Goal: Task Accomplishment & Management: Use online tool/utility

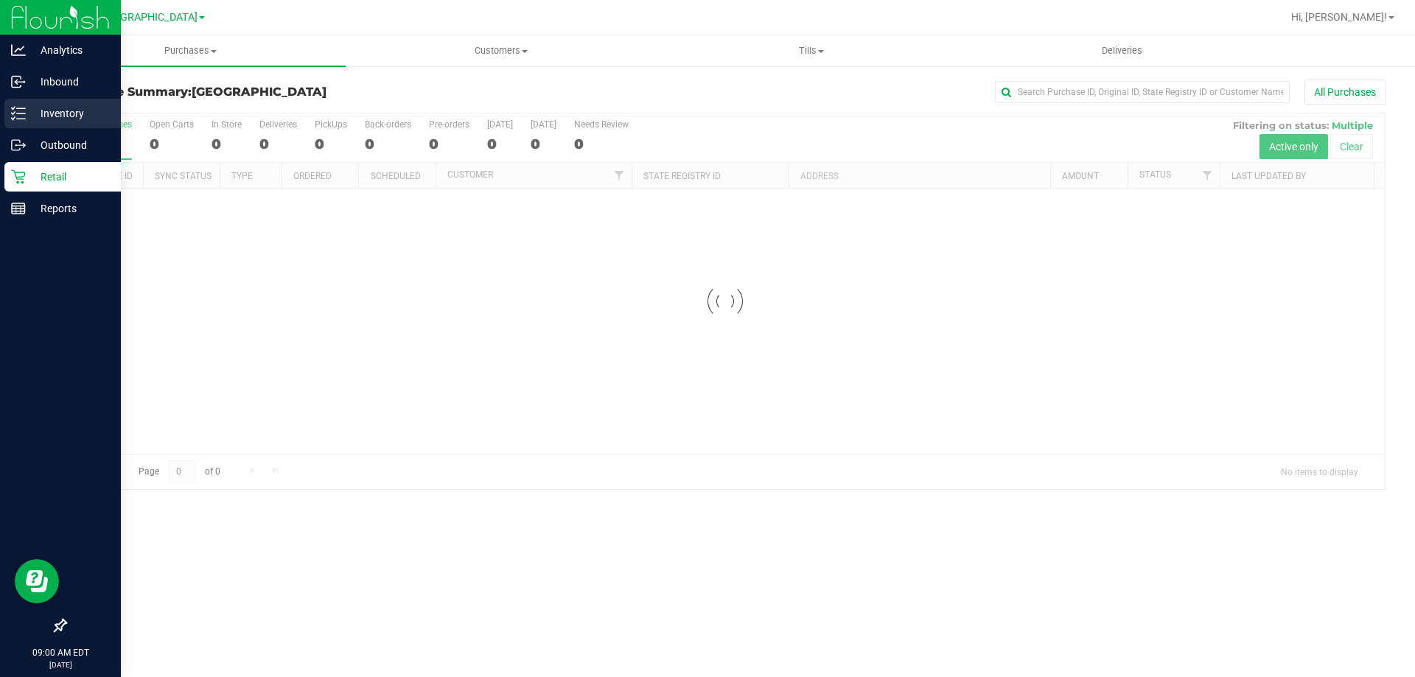
click at [23, 113] on line at bounding box center [21, 113] width 8 height 0
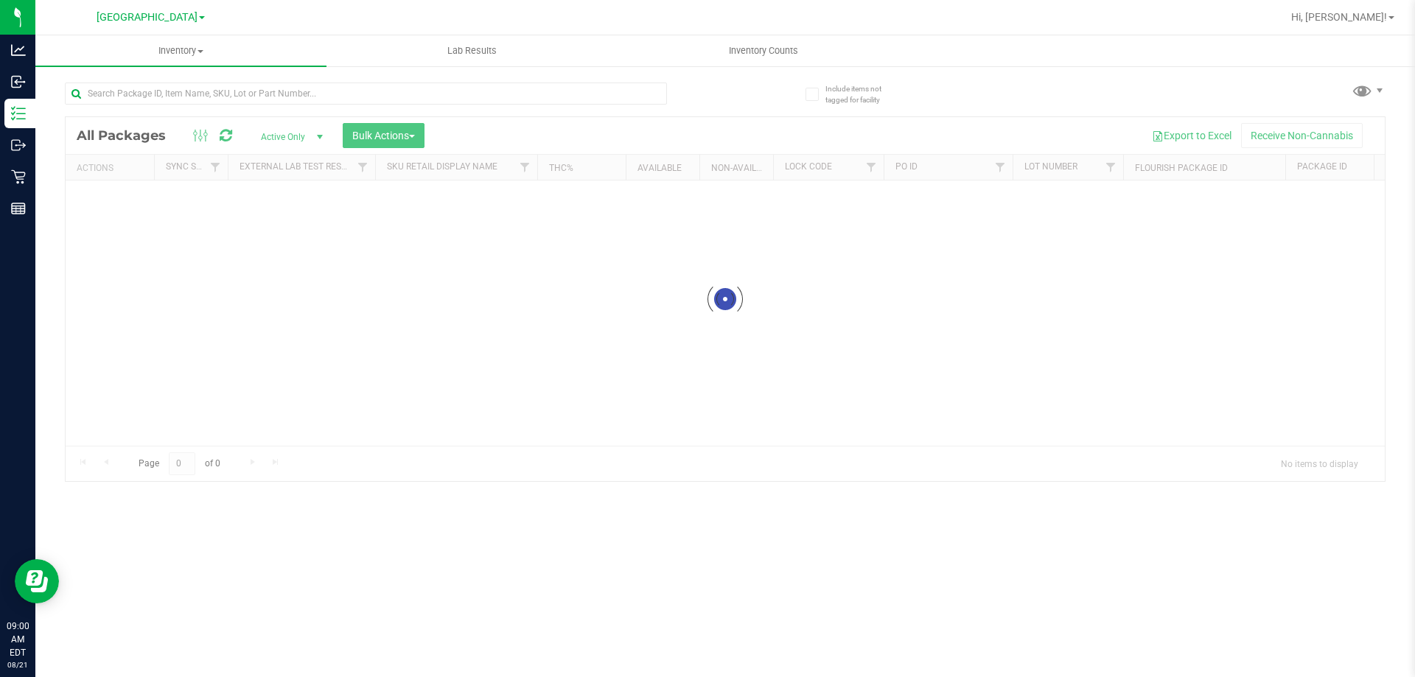
click at [723, 32] on div "[GEOGRAPHIC_DATA] Hi, [PERSON_NAME]! Inventory All packages All inventory Waste…" at bounding box center [724, 338] width 1379 height 677
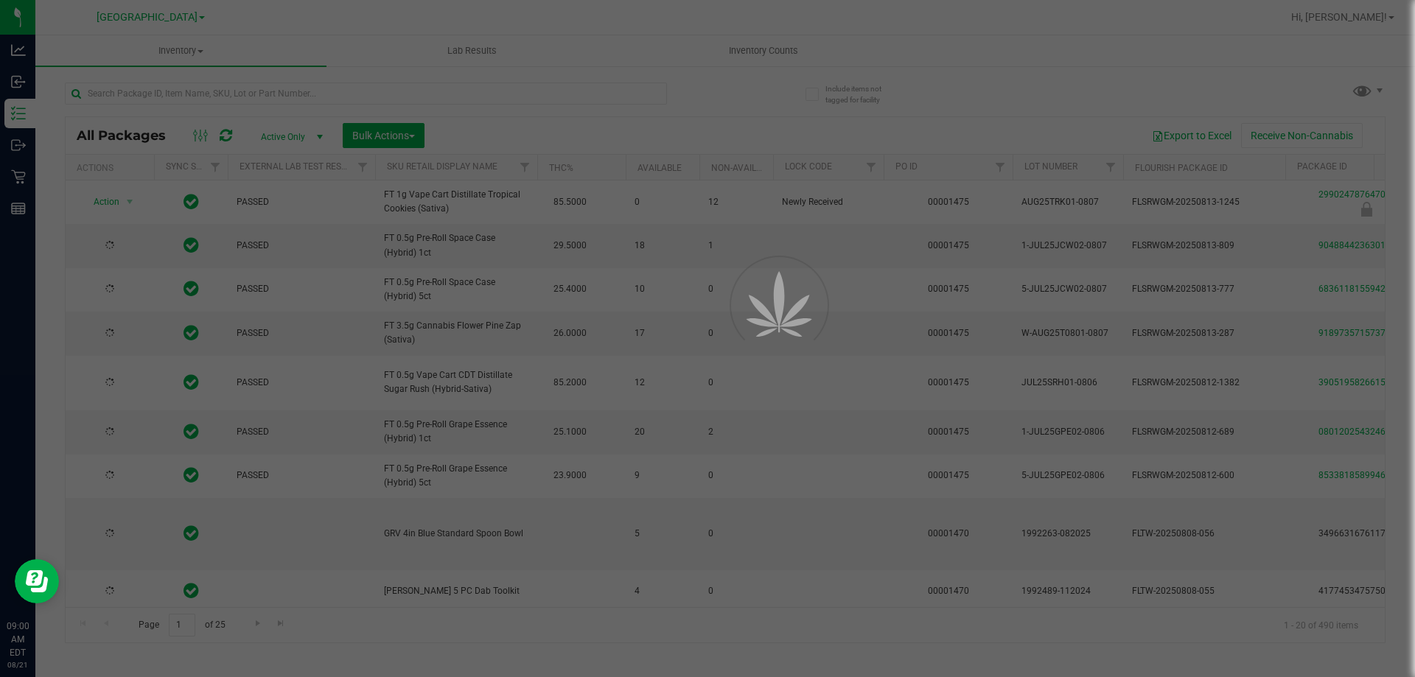
click at [735, 46] on div at bounding box center [707, 338] width 1415 height 677
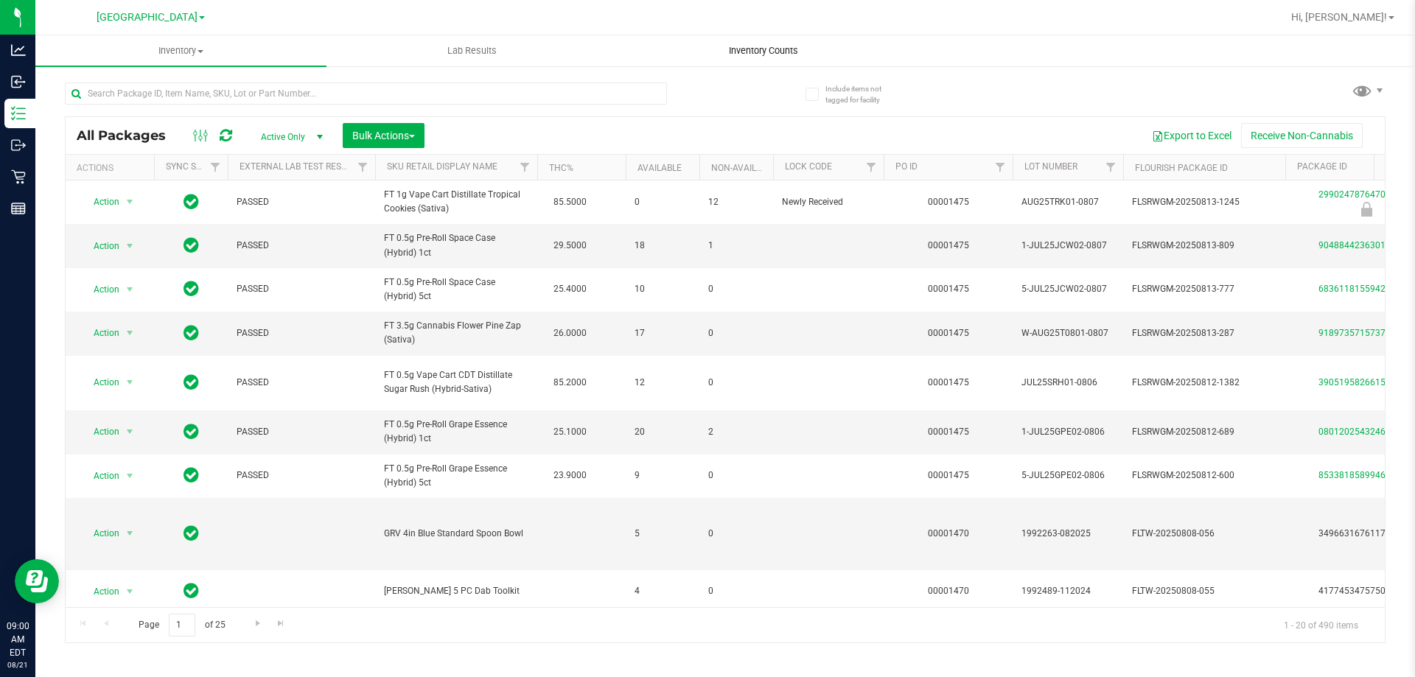
click at [735, 46] on span "Inventory Counts" at bounding box center [763, 50] width 109 height 13
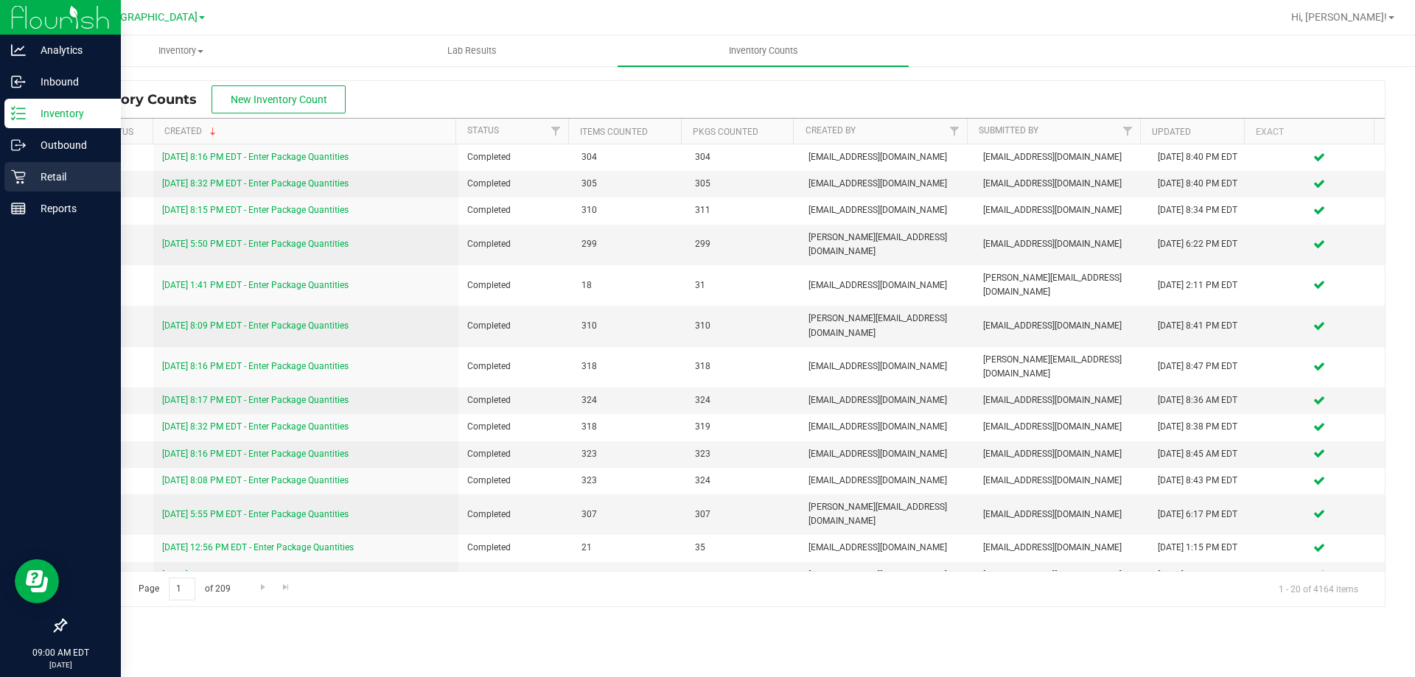
click at [21, 178] on icon at bounding box center [18, 176] width 15 height 15
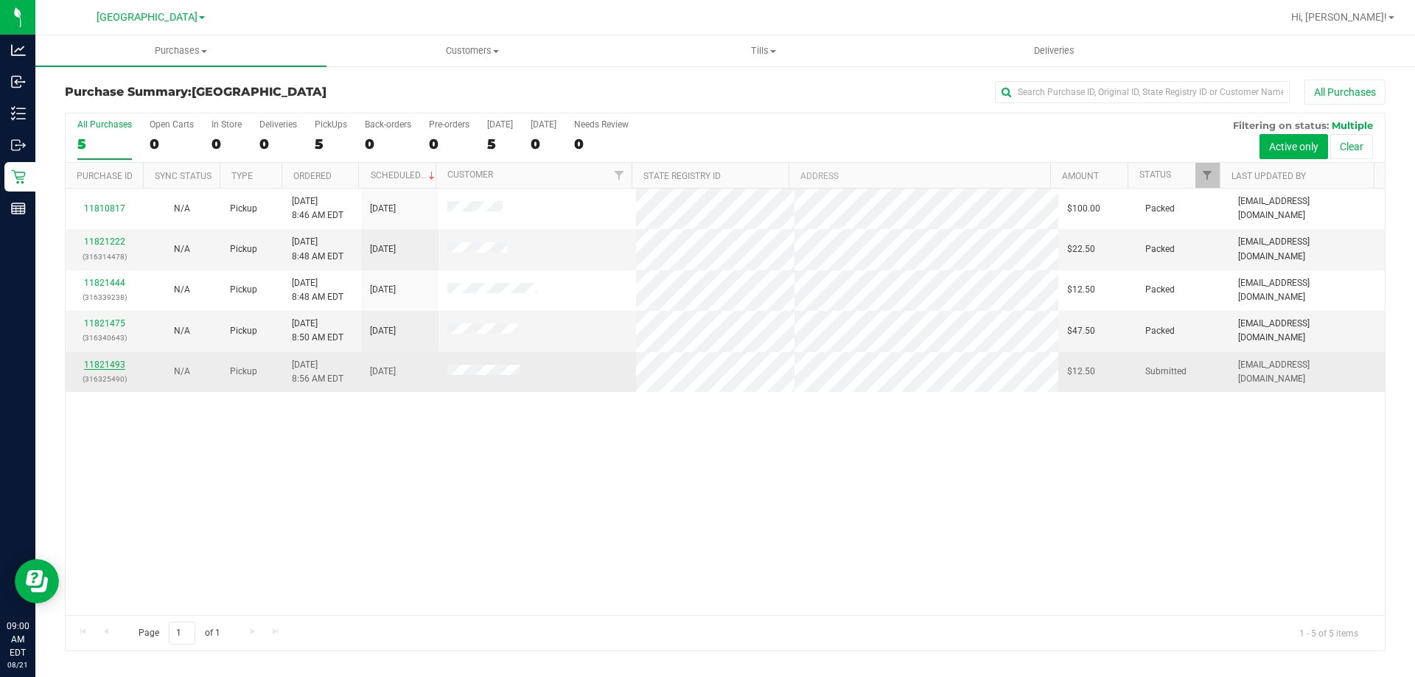
click at [107, 368] on link "11821493" at bounding box center [104, 365] width 41 height 10
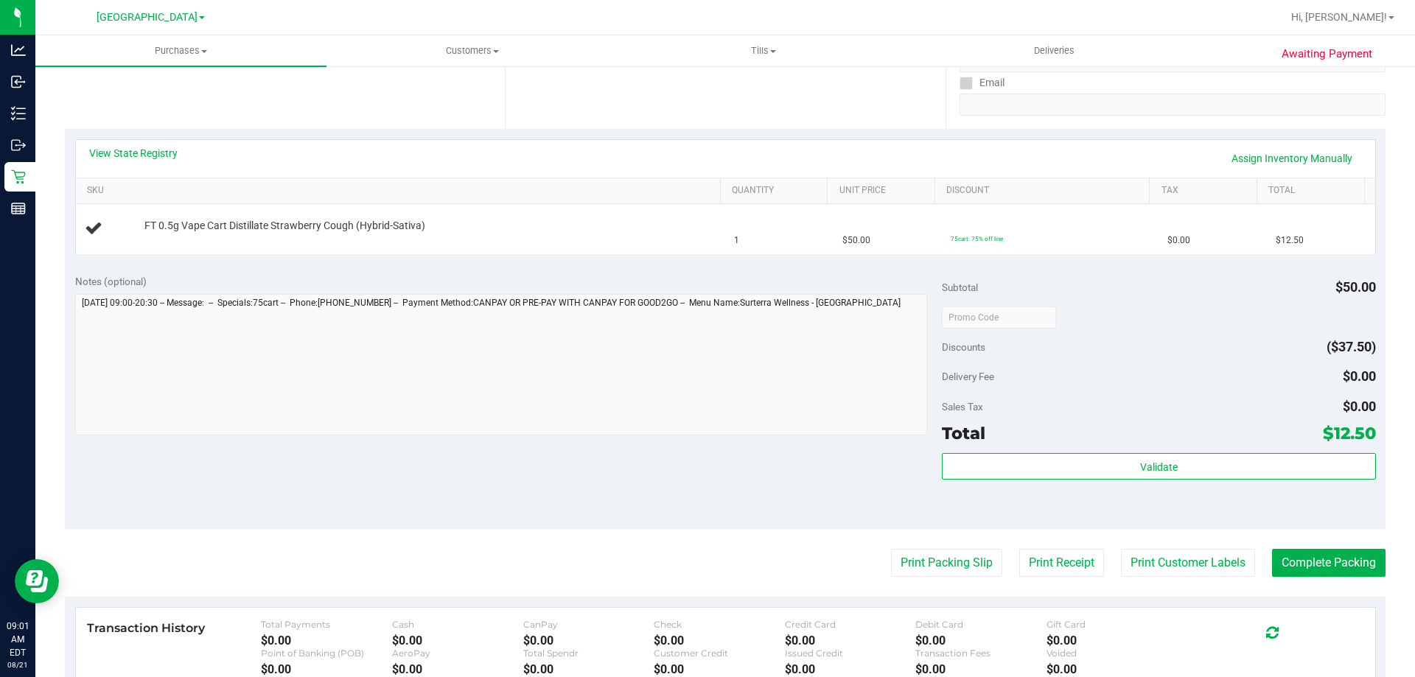
scroll to position [295, 0]
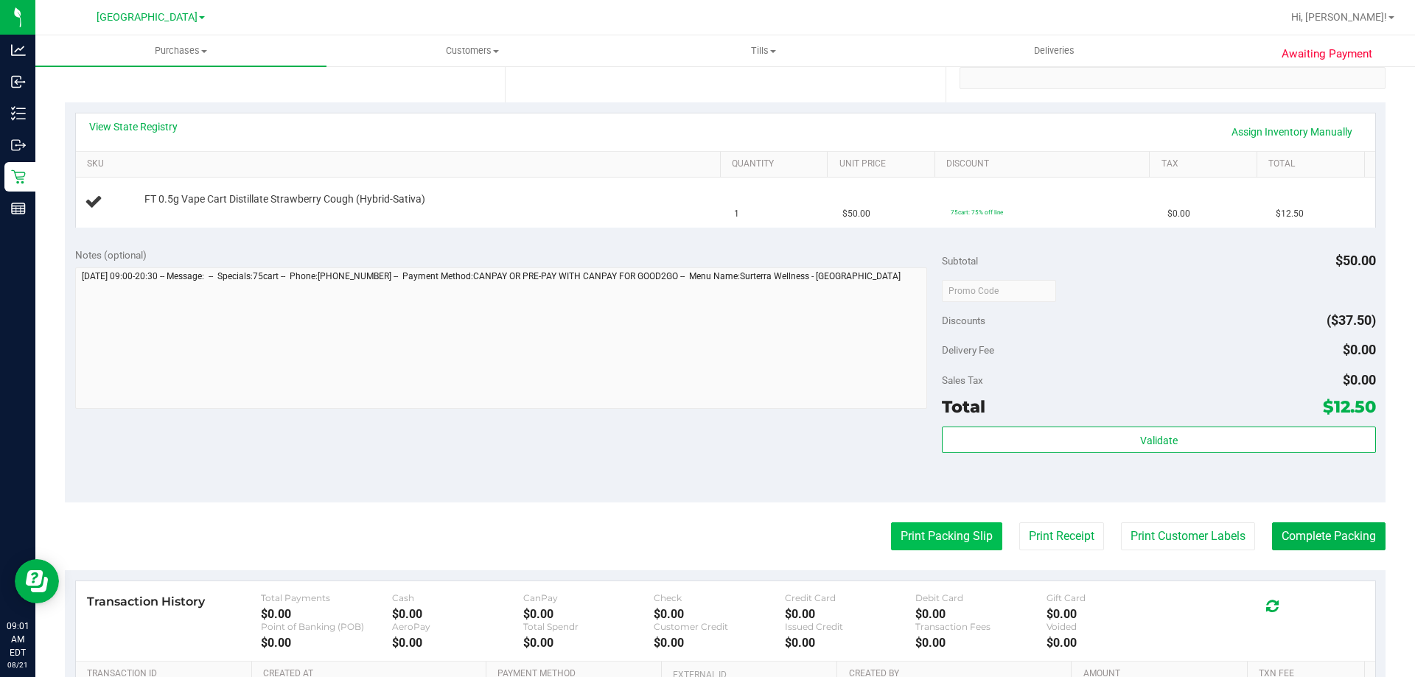
click at [918, 537] on button "Print Packing Slip" at bounding box center [946, 536] width 111 height 28
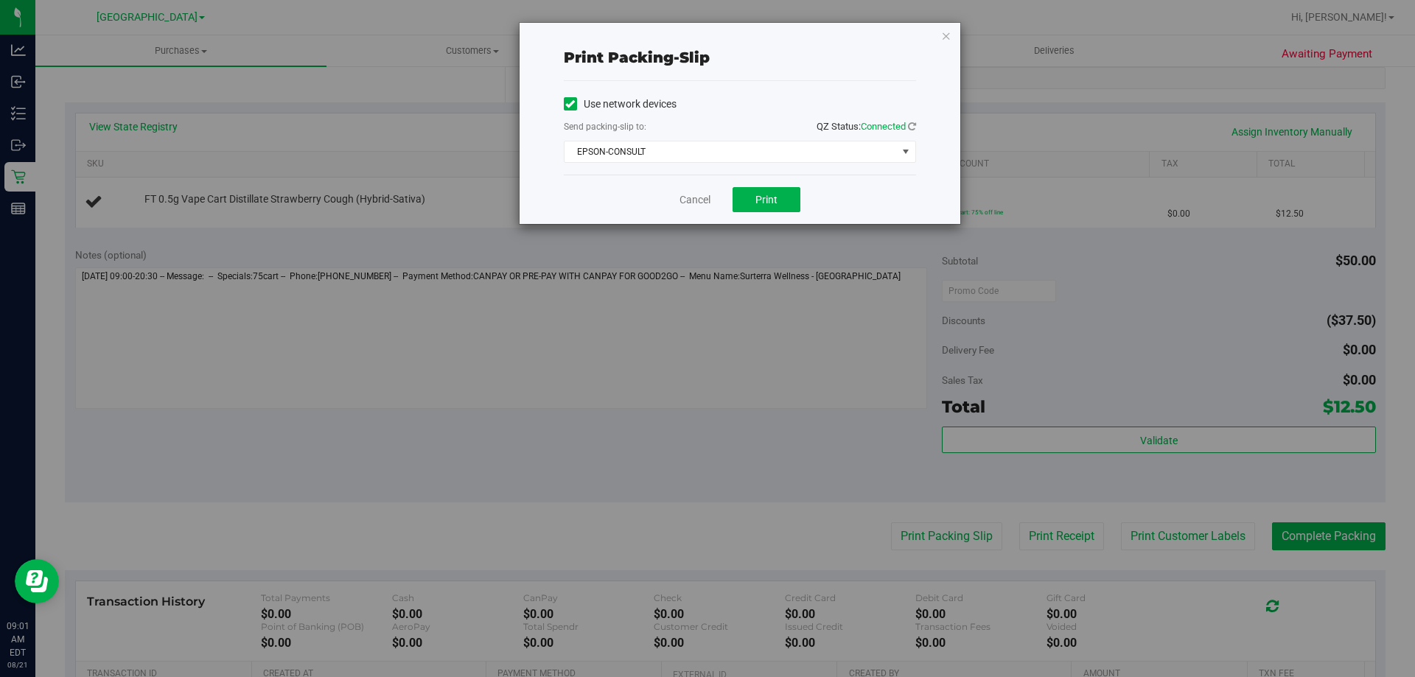
click at [687, 137] on div "Use network devices Send packing-slip to: QZ Status: Connected EPSON-CONSULT Ch…" at bounding box center [740, 128] width 352 height 70
click at [674, 153] on span "EPSON-CONSULT" at bounding box center [730, 151] width 332 height 21
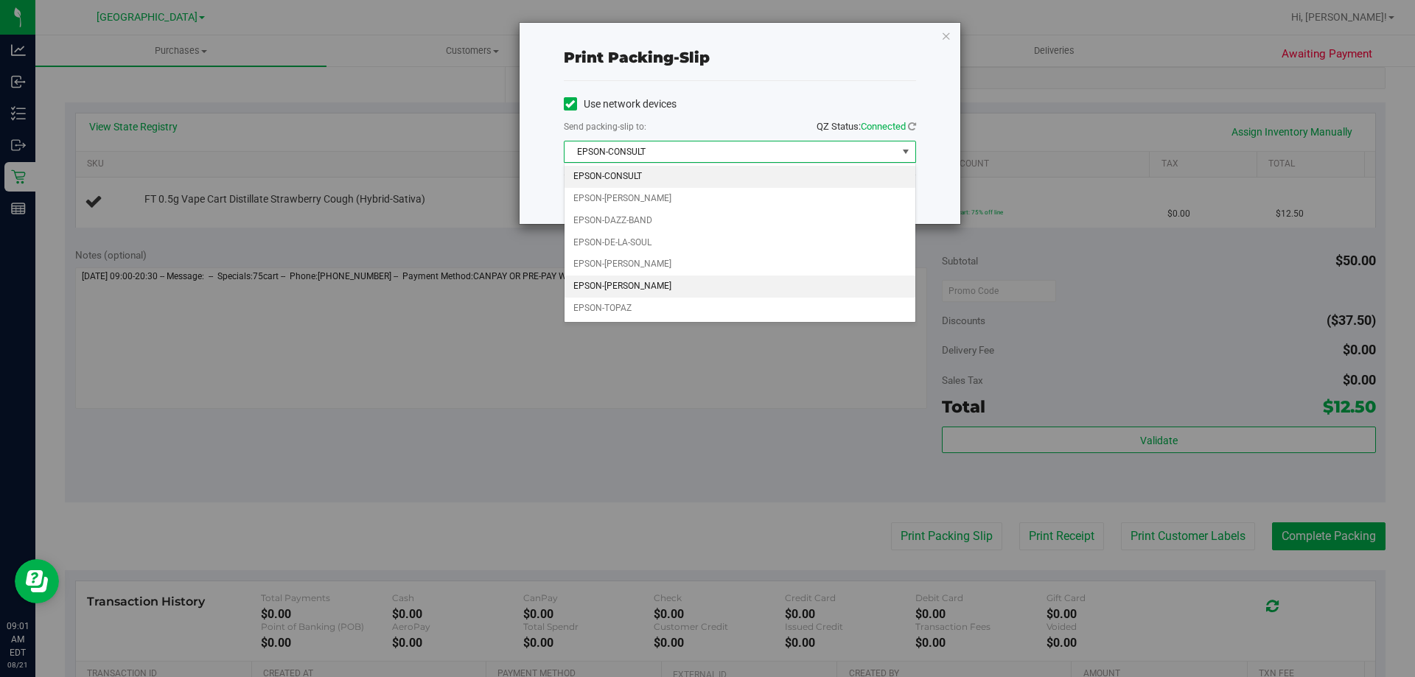
click at [635, 279] on li "EPSON-[PERSON_NAME]" at bounding box center [739, 287] width 351 height 22
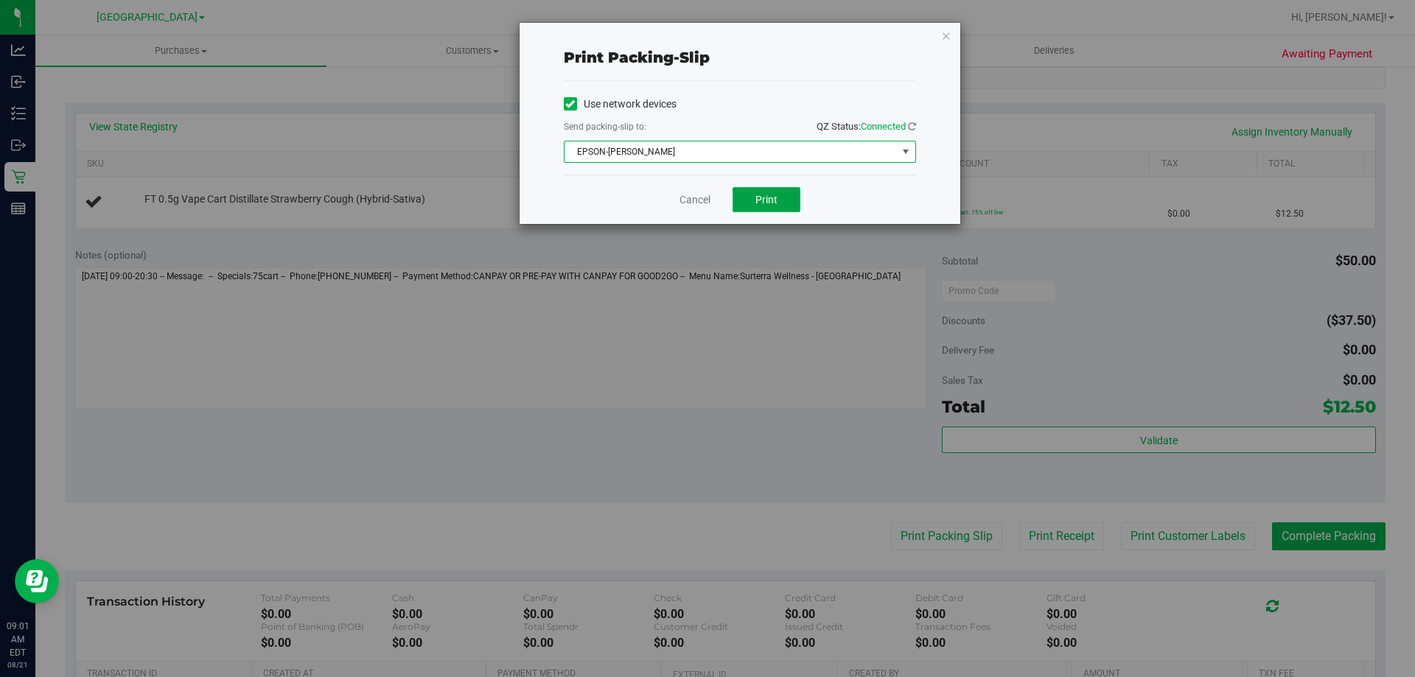
click at [768, 194] on span "Print" at bounding box center [766, 200] width 22 height 12
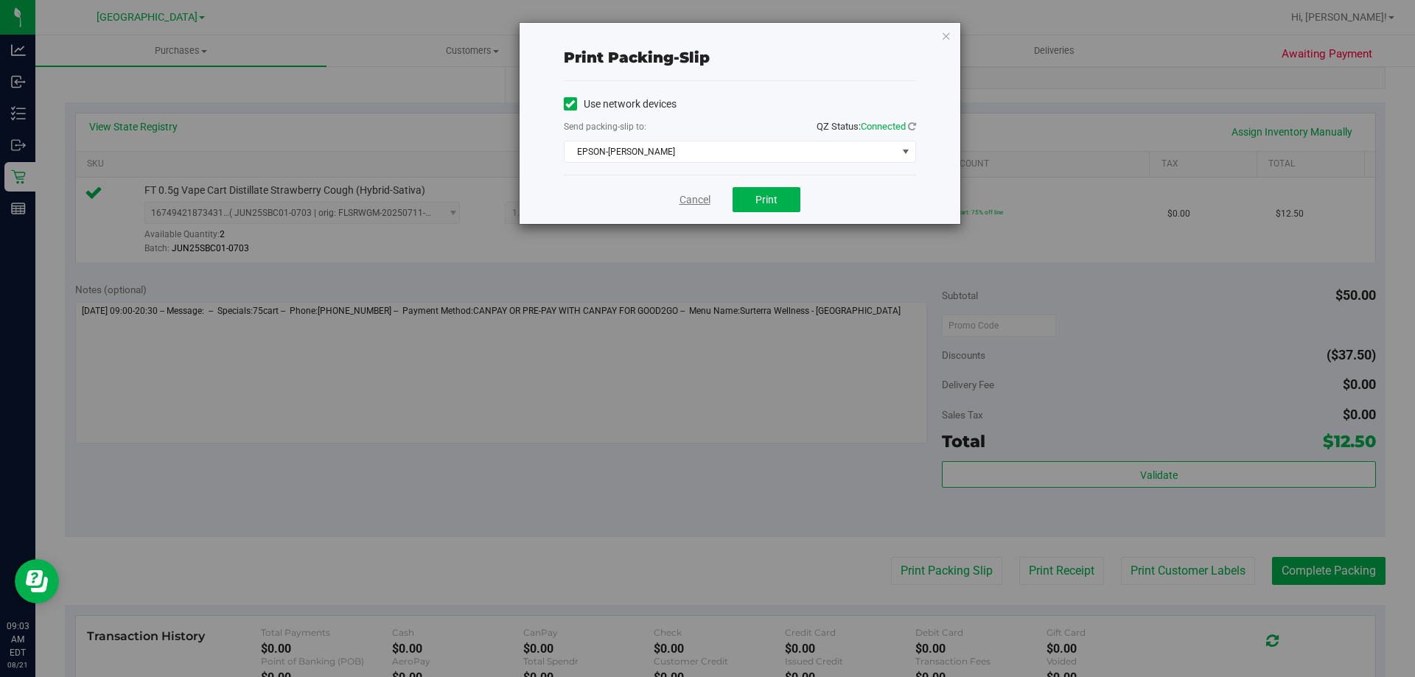
click at [685, 195] on link "Cancel" at bounding box center [694, 199] width 31 height 15
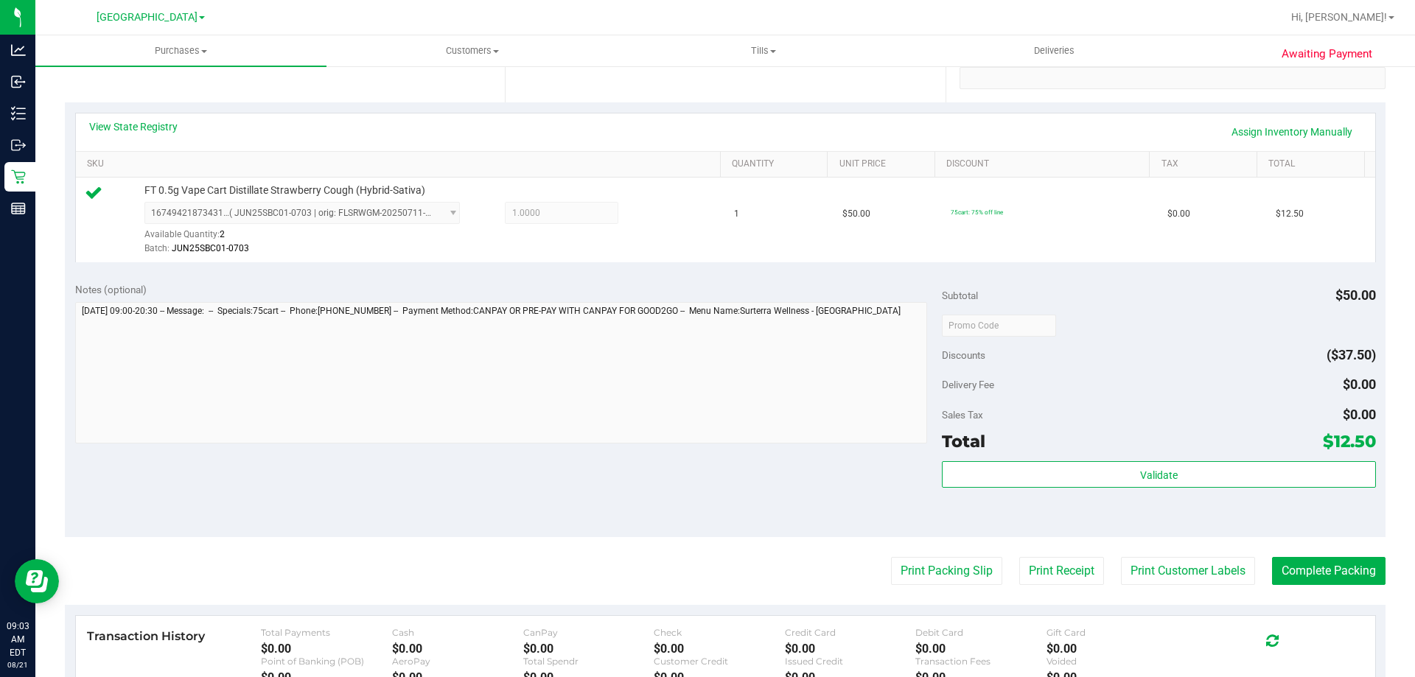
click at [1171, 491] on div "Validate" at bounding box center [1158, 494] width 433 height 66
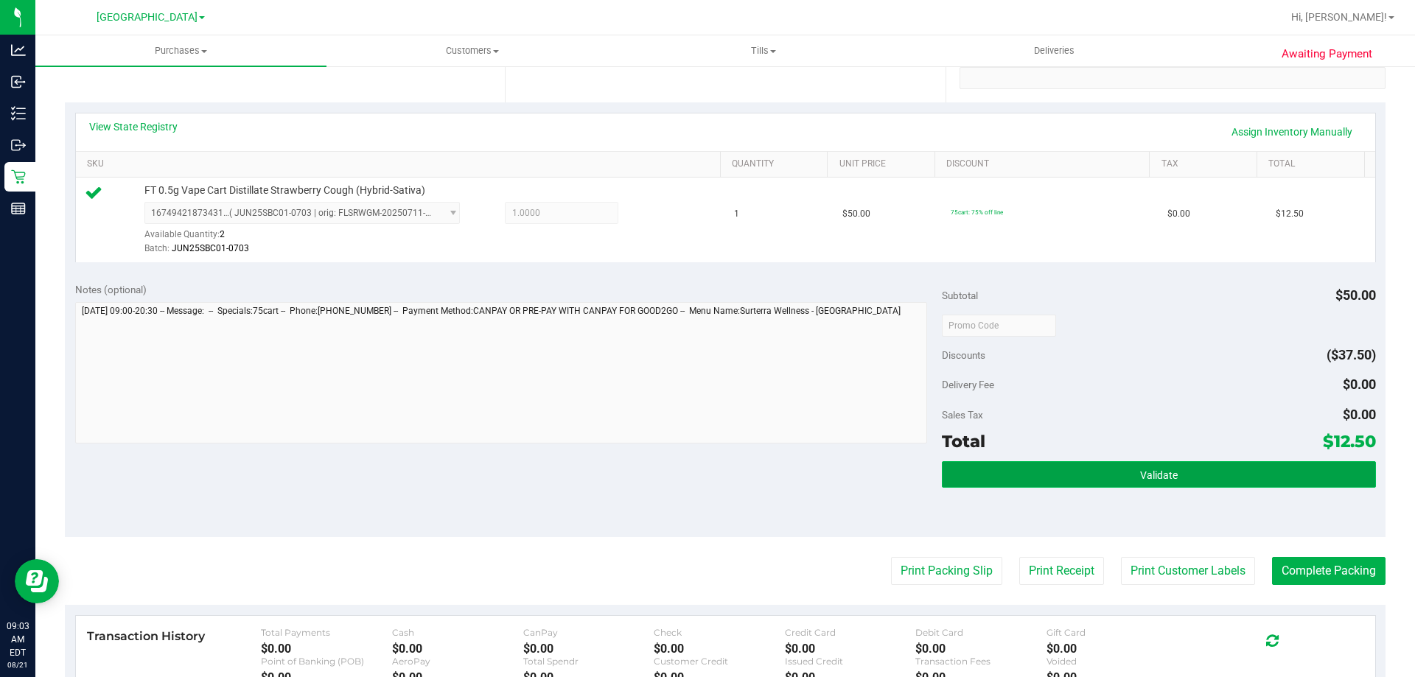
click at [1171, 472] on button "Validate" at bounding box center [1158, 474] width 433 height 27
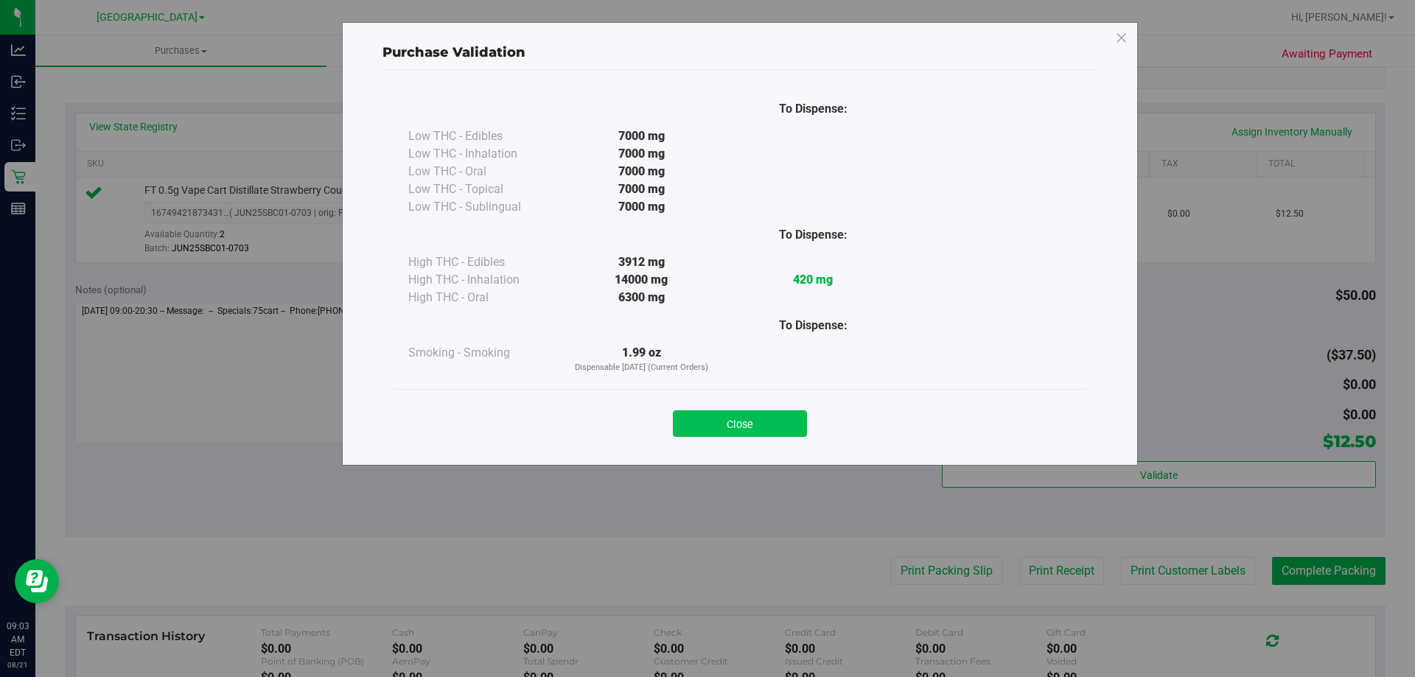
click at [746, 427] on button "Close" at bounding box center [740, 423] width 134 height 27
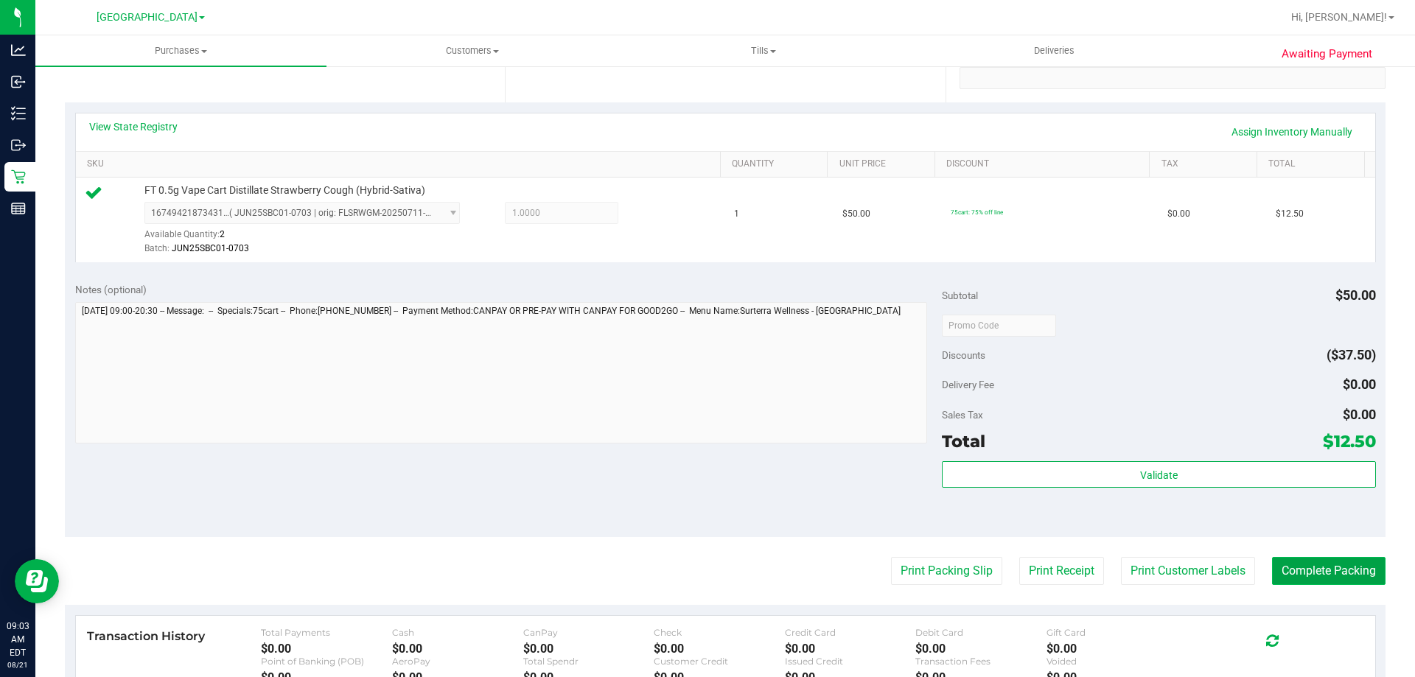
click at [1333, 572] on button "Complete Packing" at bounding box center [1328, 571] width 113 height 28
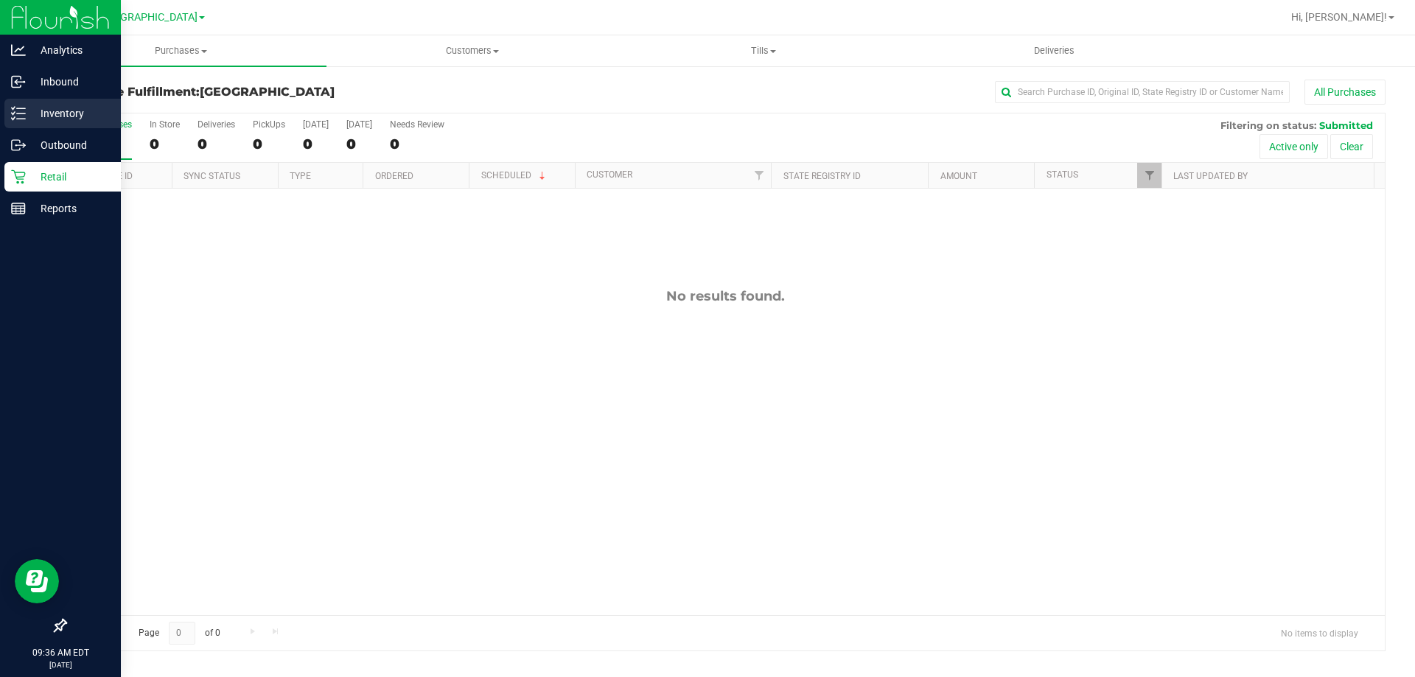
click at [21, 119] on line at bounding box center [21, 119] width 8 height 0
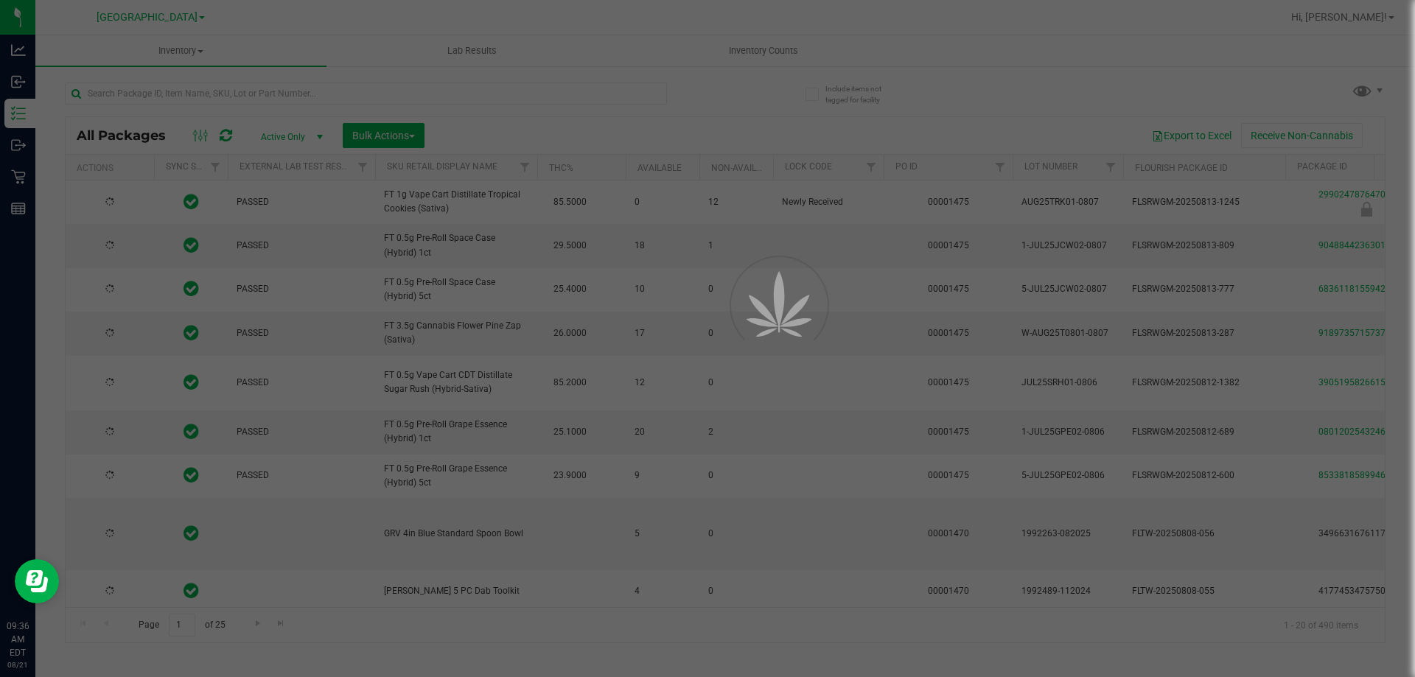
click at [203, 91] on div at bounding box center [707, 338] width 1415 height 677
click at [207, 115] on div at bounding box center [707, 338] width 1415 height 677
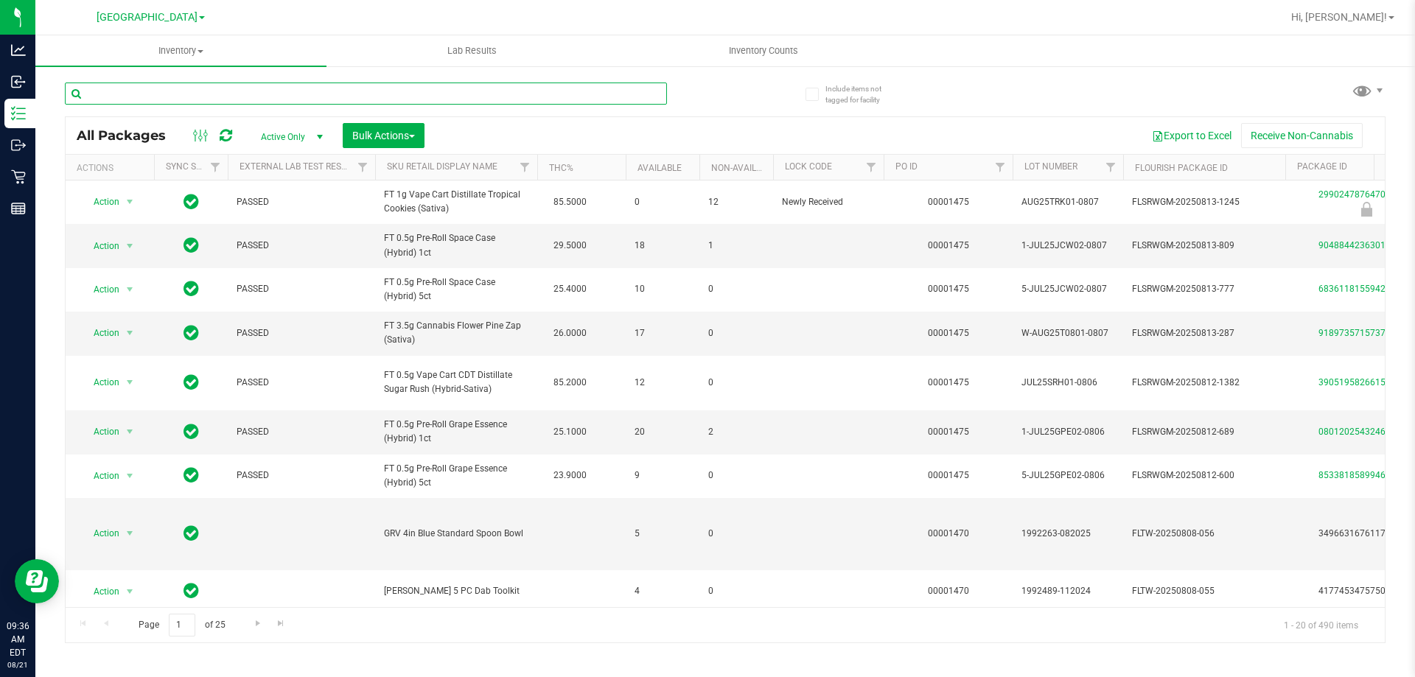
click at [183, 93] on input "text" at bounding box center [366, 94] width 602 height 22
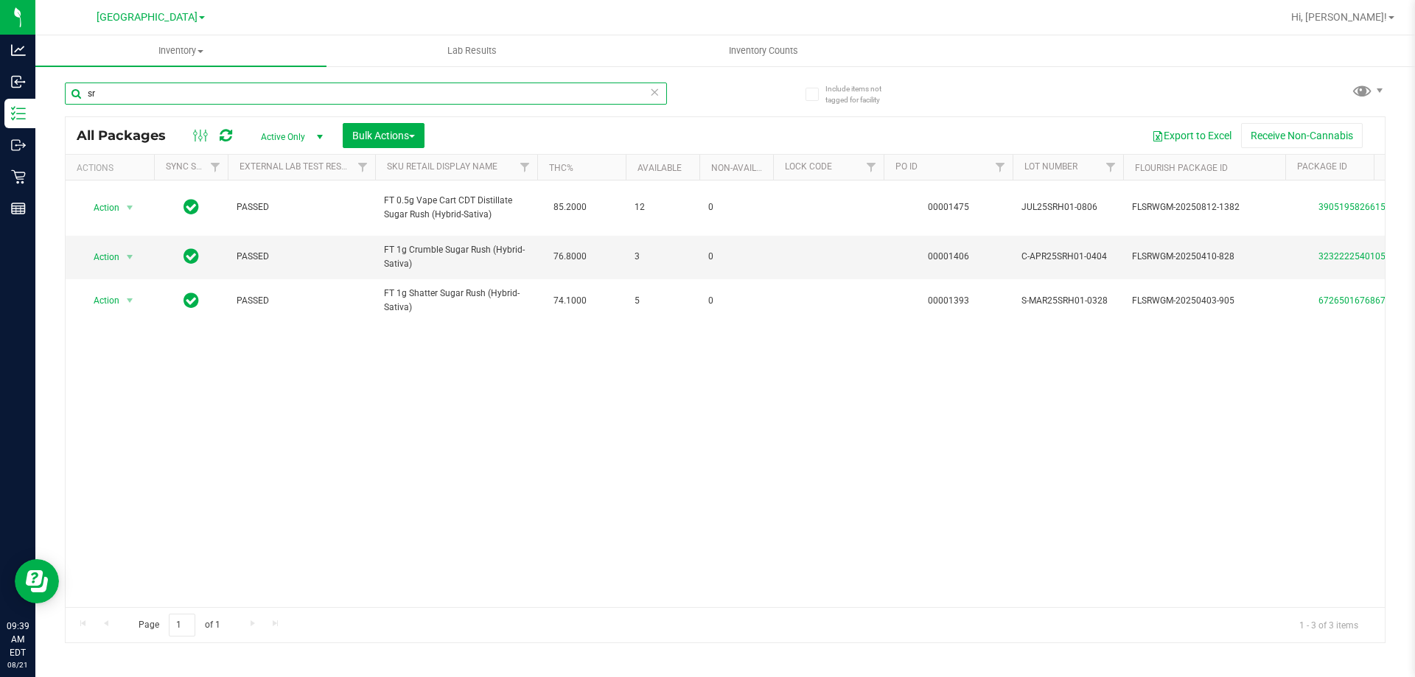
type input "s"
type input "klp"
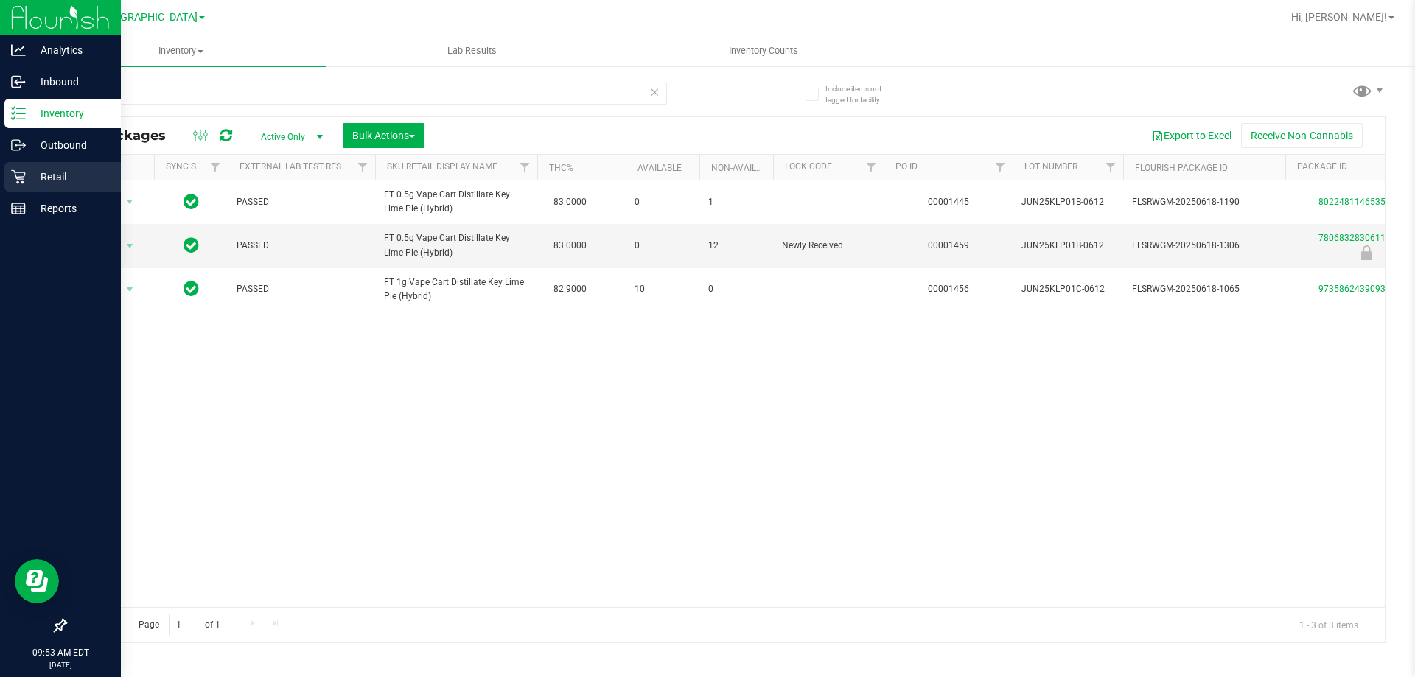
click at [29, 180] on p "Retail" at bounding box center [70, 177] width 88 height 18
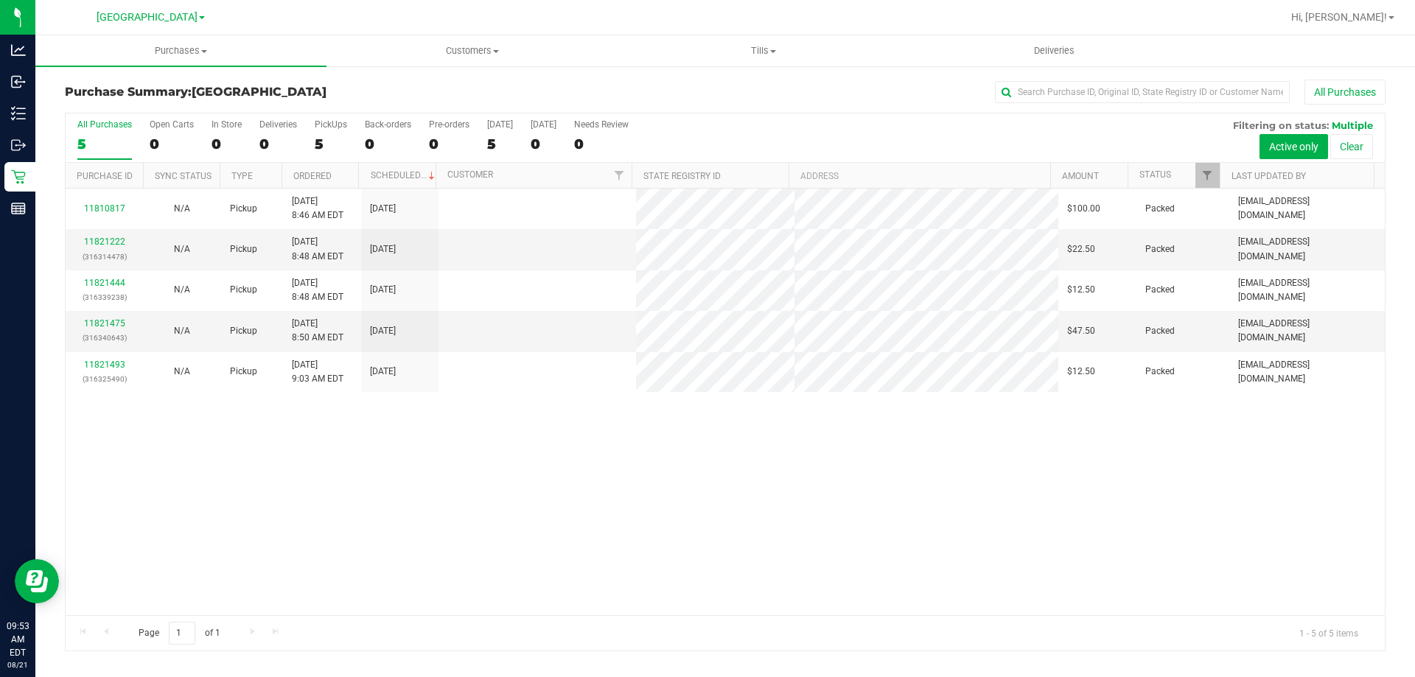
click at [371, 478] on div "11810817 N/A Pickup [DATE] 8:46 AM EDT 8/21/2025 $100.00 Packed [EMAIL_ADDRESS]…" at bounding box center [725, 402] width 1319 height 427
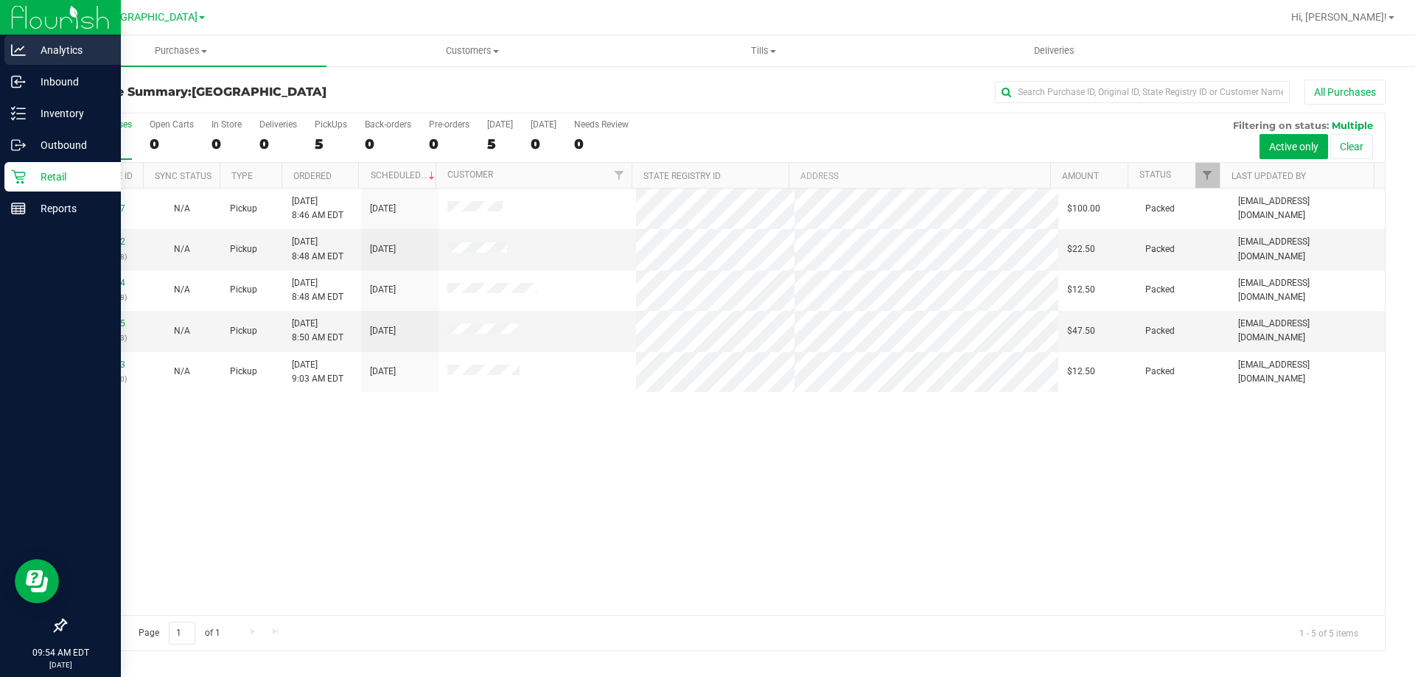
click at [18, 49] on icon at bounding box center [18, 49] width 15 height 11
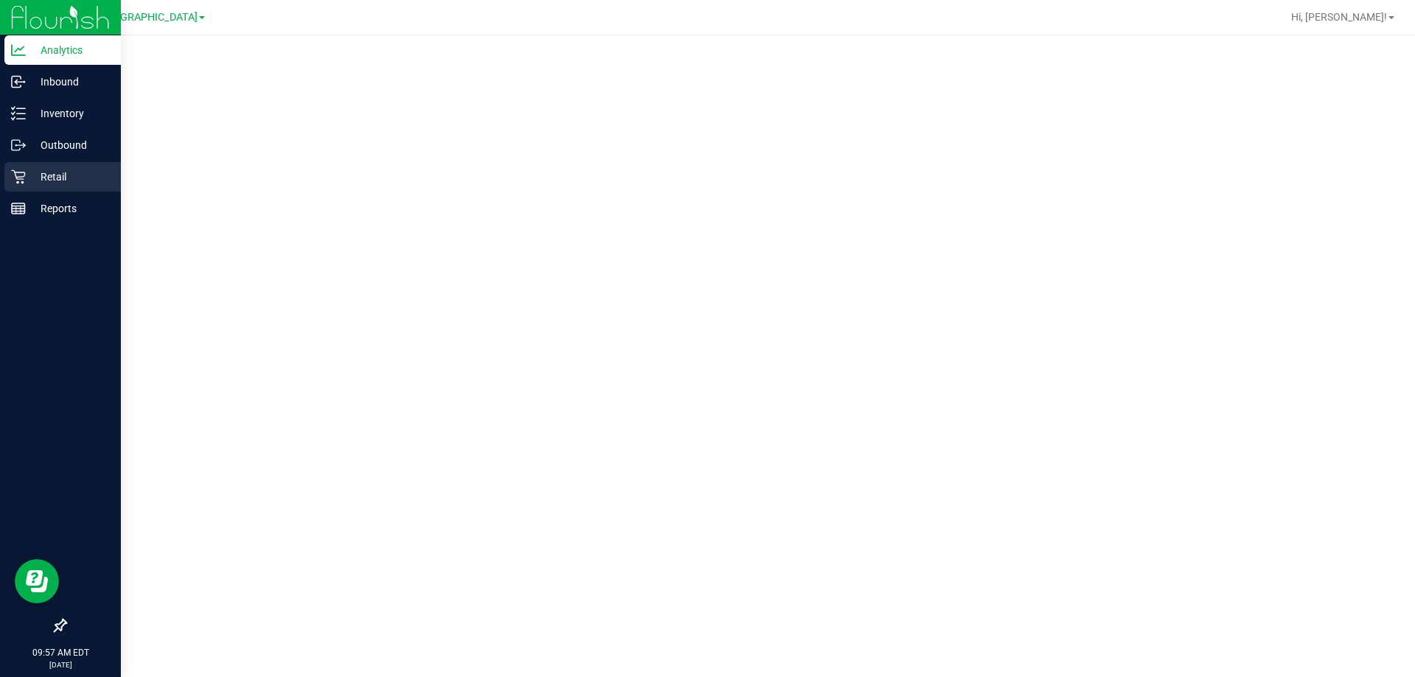
click at [30, 185] on p "Retail" at bounding box center [70, 177] width 88 height 18
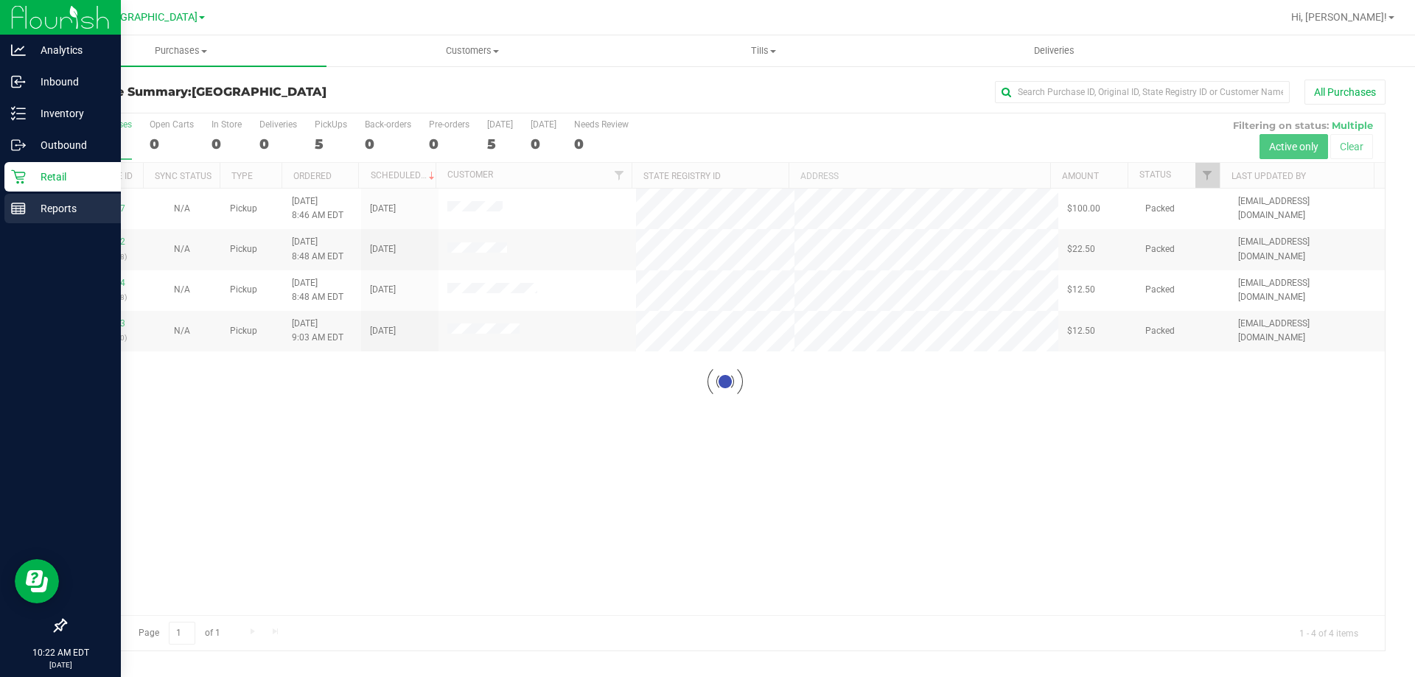
click at [23, 206] on line at bounding box center [18, 206] width 13 height 0
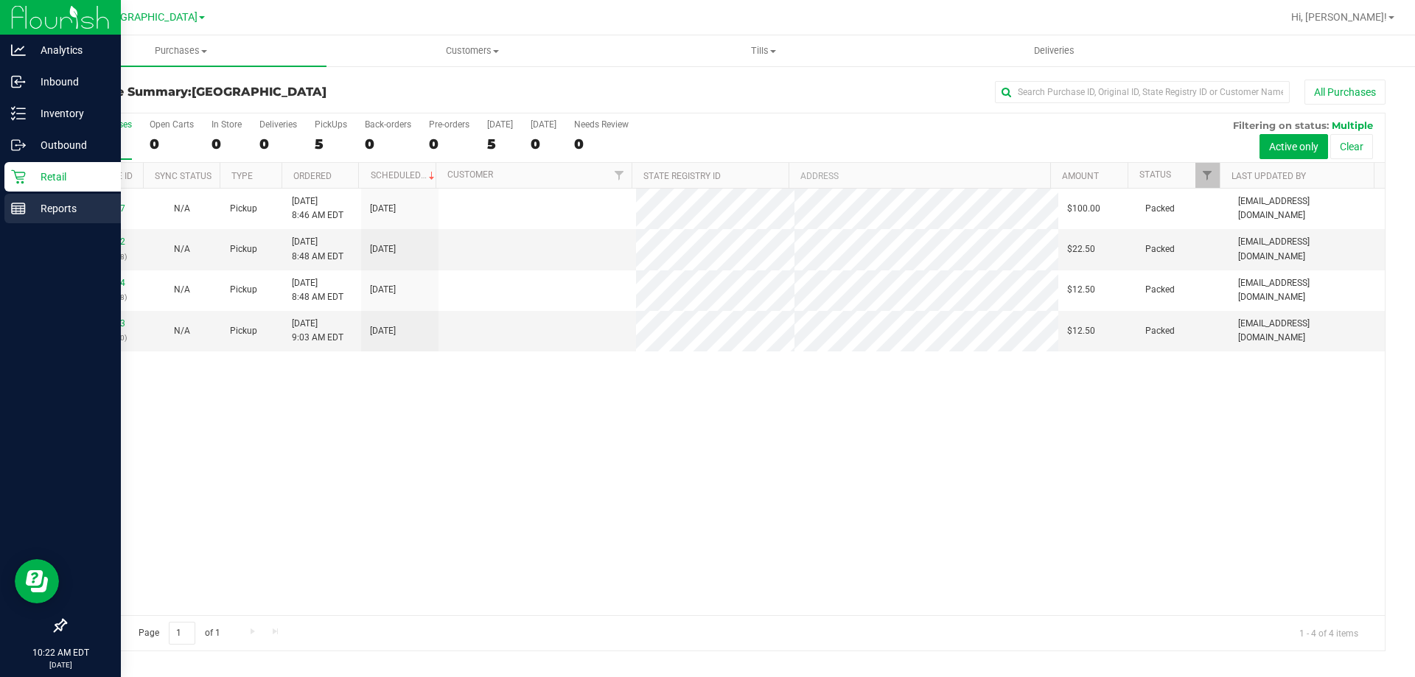
click at [67, 213] on p "Reports" at bounding box center [70, 209] width 88 height 18
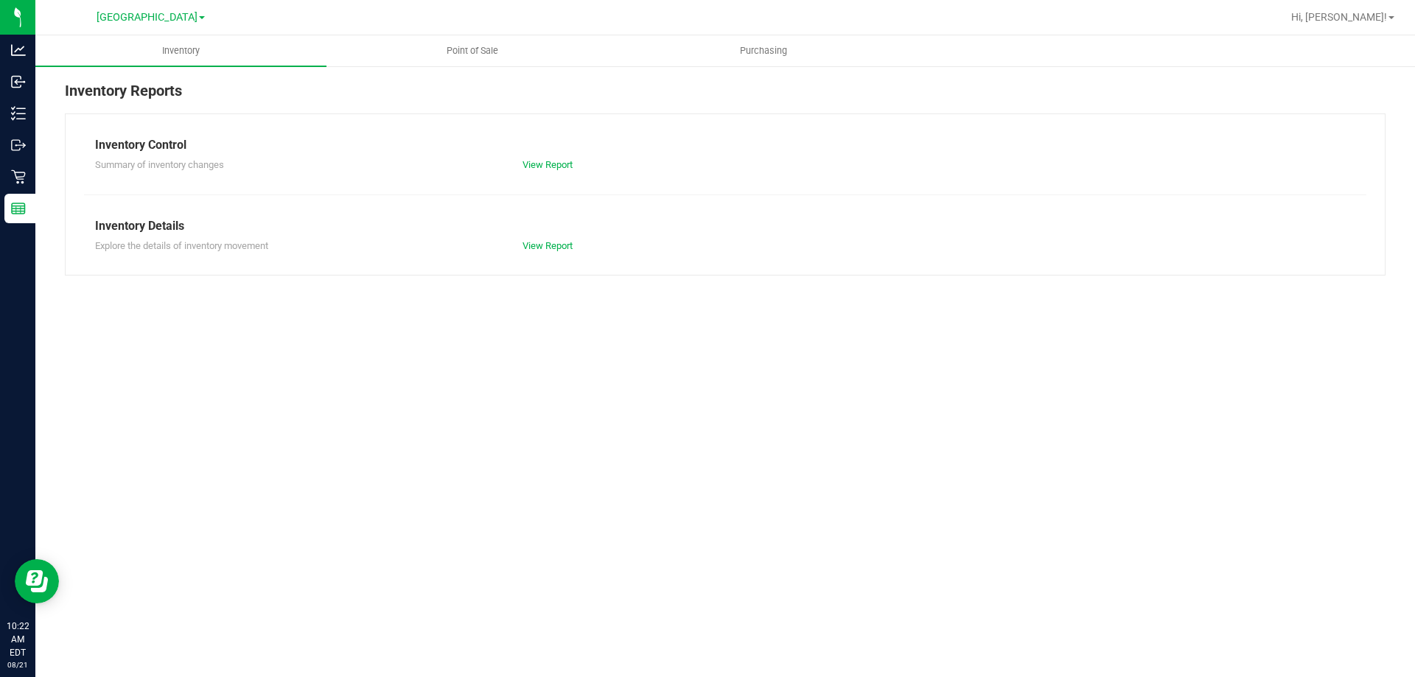
click at [371, 25] on div at bounding box center [772, 17] width 1017 height 29
click at [450, 46] on span "Point of Sale" at bounding box center [472, 50] width 91 height 13
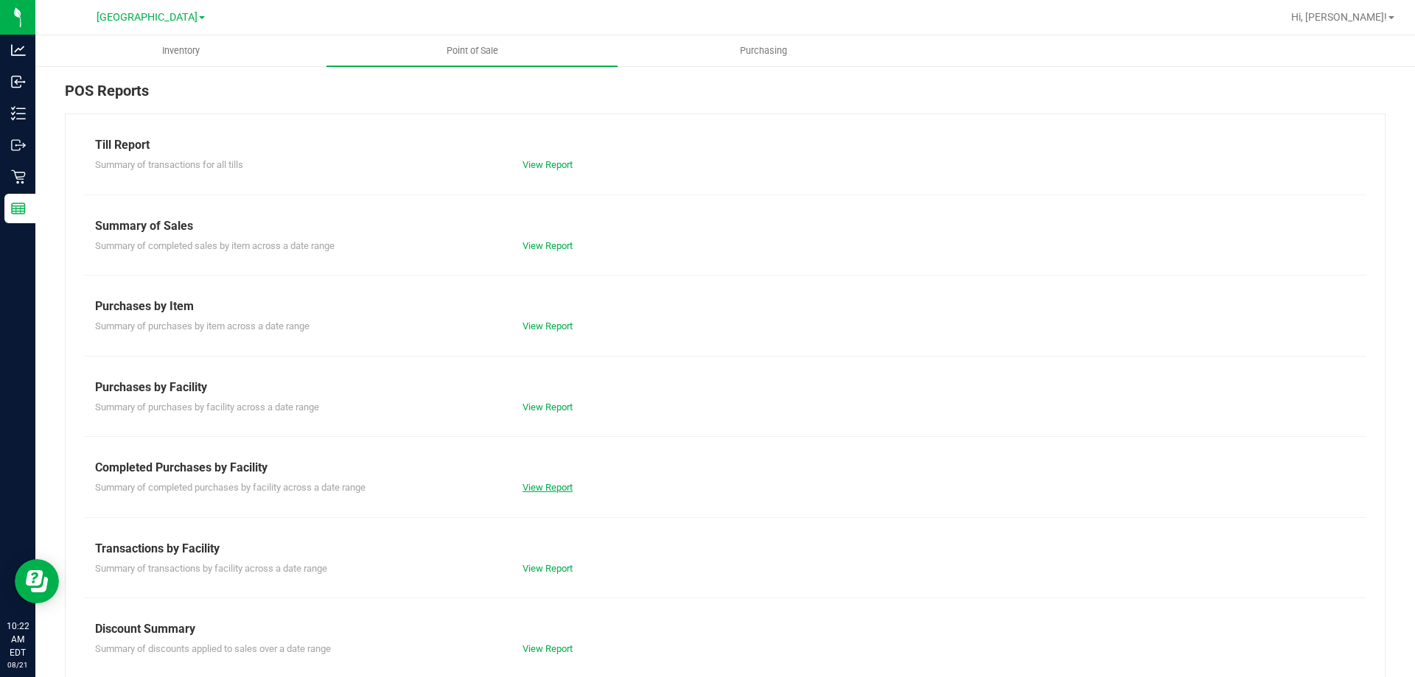
click at [550, 491] on link "View Report" at bounding box center [547, 487] width 50 height 11
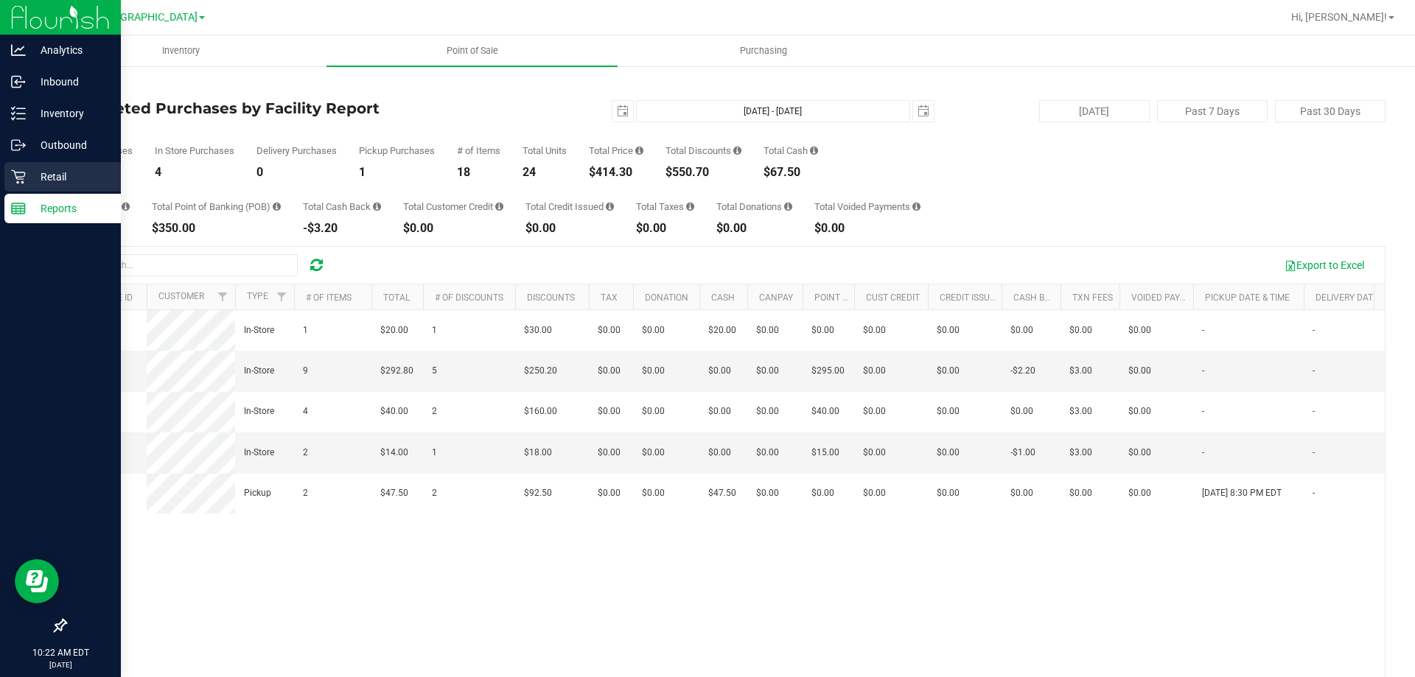
click at [52, 175] on p "Retail" at bounding box center [70, 177] width 88 height 18
